Goal: Check status: Check status

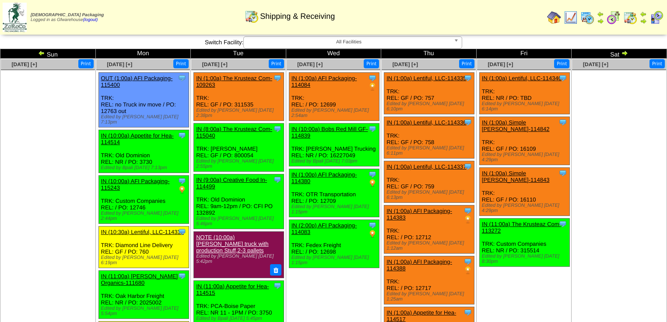
click at [625, 54] on img at bounding box center [624, 52] width 7 height 7
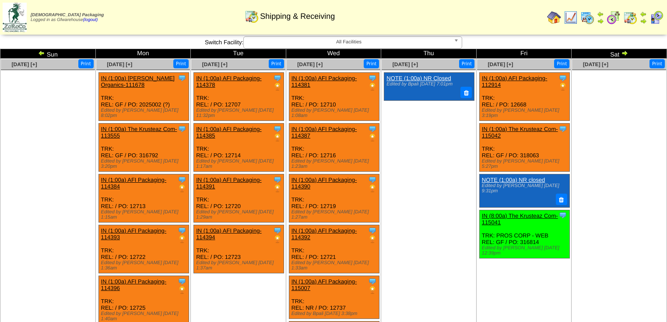
click at [625, 53] on img at bounding box center [624, 52] width 7 height 7
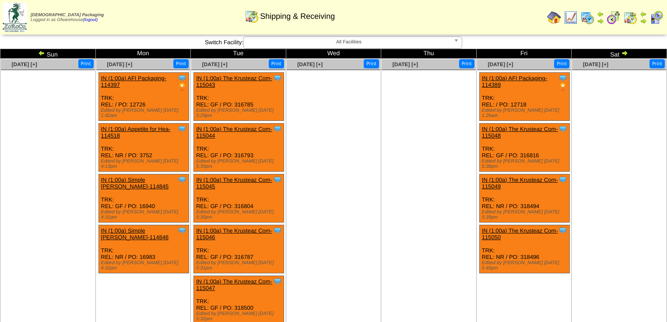
click at [42, 55] on img at bounding box center [41, 52] width 7 height 7
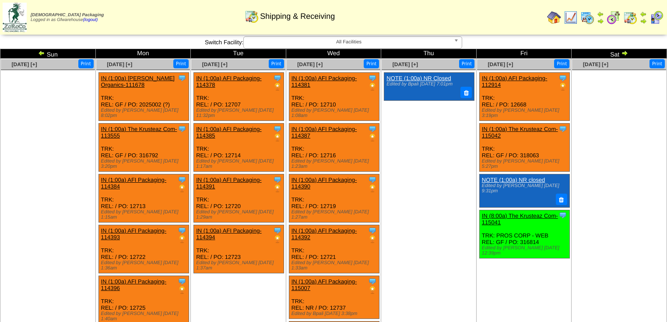
click at [40, 53] on img at bounding box center [41, 52] width 7 height 7
